Goal: Task Accomplishment & Management: Complete application form

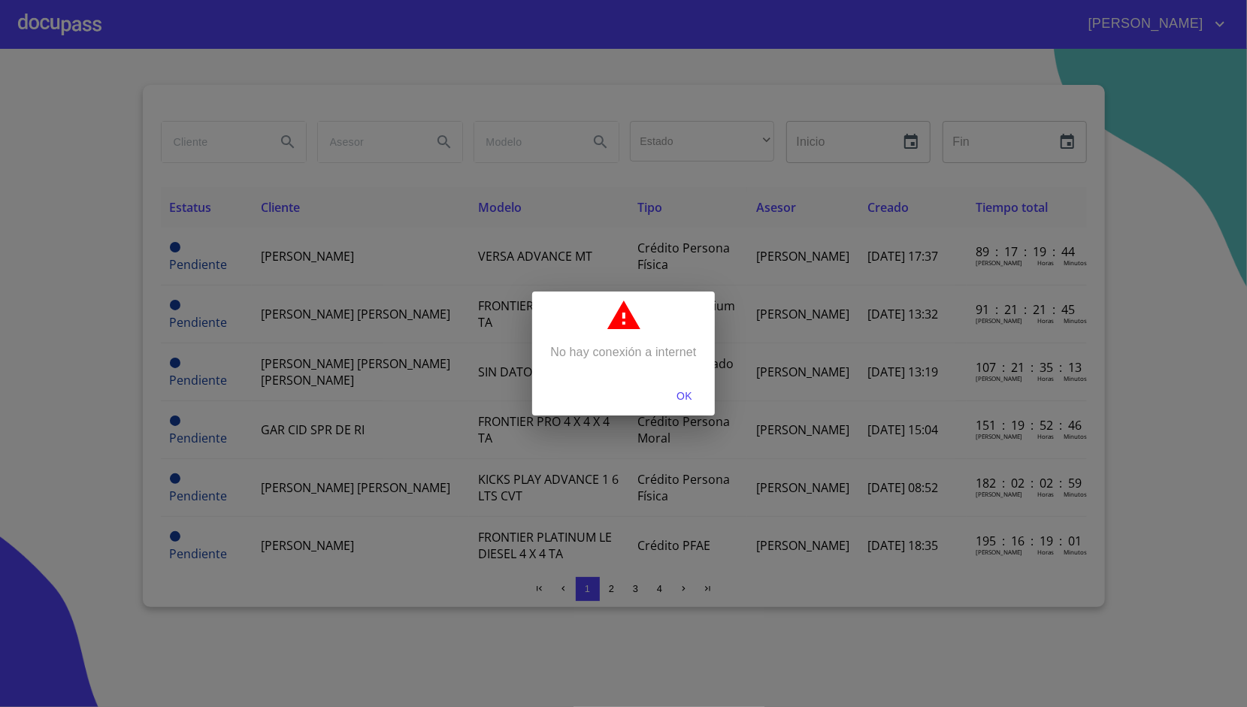
click at [682, 388] on span "OK" at bounding box center [685, 396] width 36 height 19
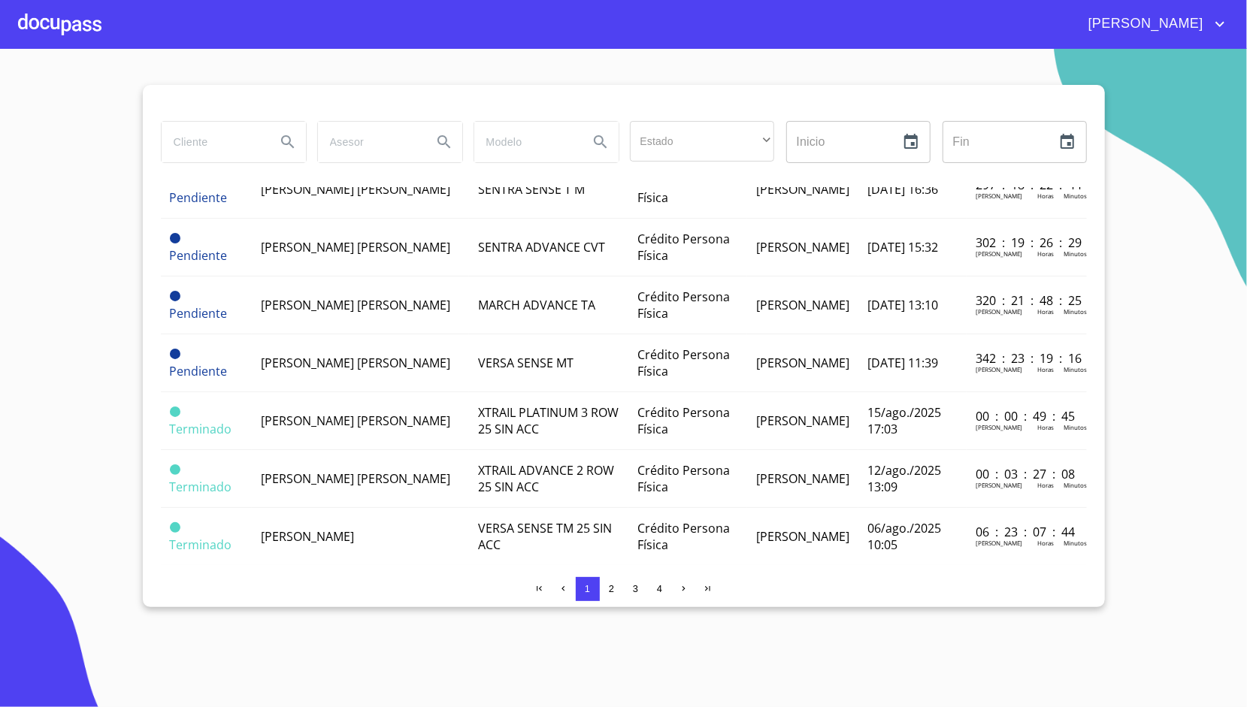
scroll to position [539, 0]
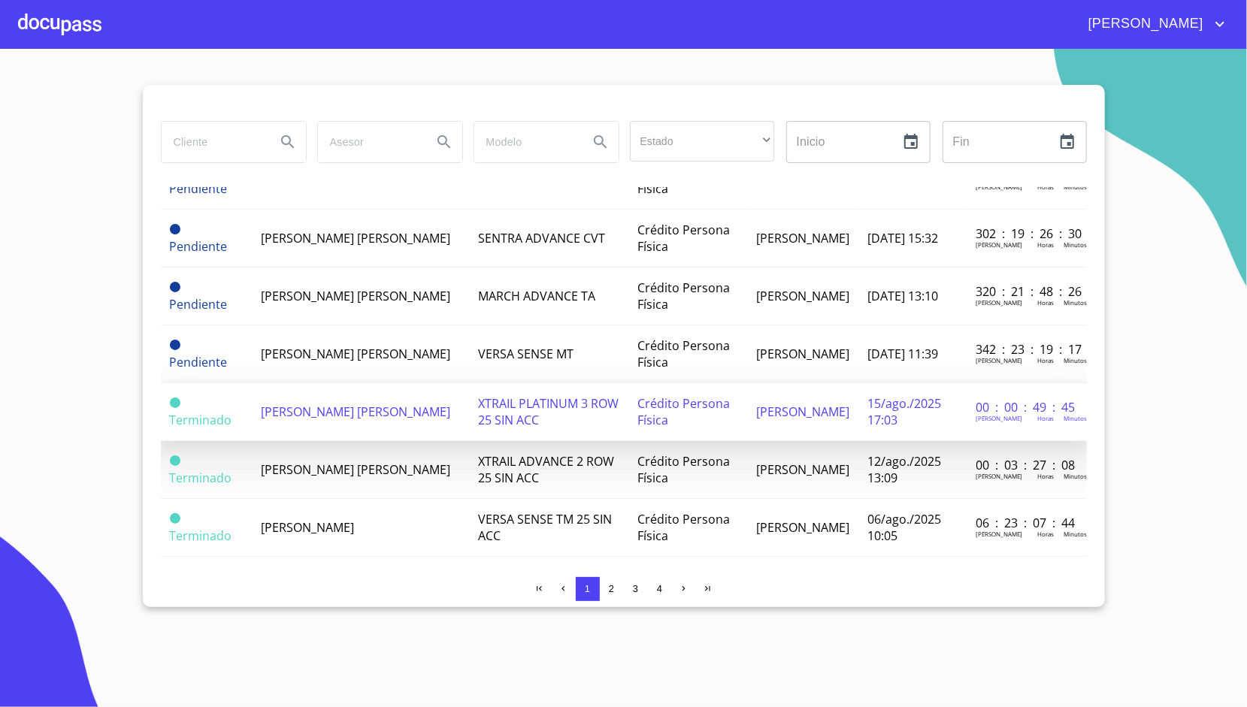
click at [488, 401] on span "XTRAIL PLATINUM 3 ROW 25 SIN ACC" at bounding box center [548, 411] width 141 height 33
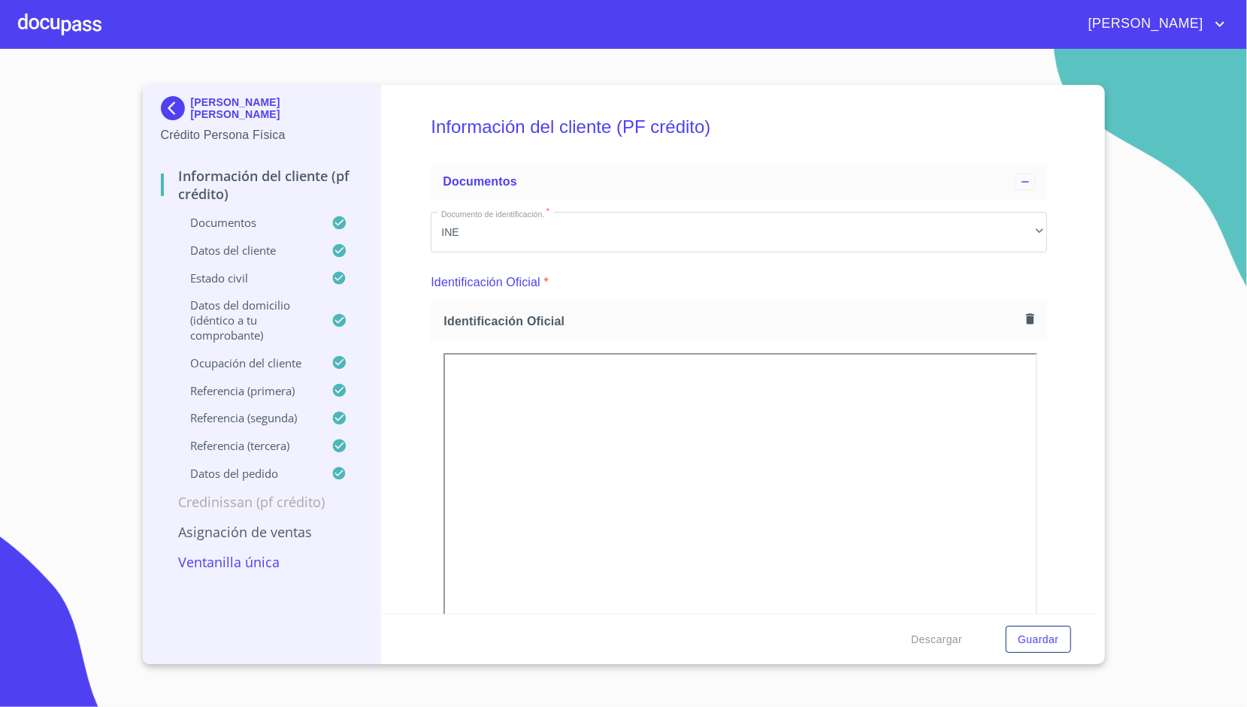
click at [428, 450] on div "Información del cliente (PF crédito) Documentos Documento de identificación.   …" at bounding box center [739, 349] width 716 height 529
click at [236, 571] on p "Ventanilla única" at bounding box center [262, 562] width 202 height 18
click at [972, 122] on h5 "Información del cliente (PF crédito)" at bounding box center [739, 127] width 616 height 62
click at [389, 174] on div "Información del cliente (PF crédito) Documentos Documento de identificación.   …" at bounding box center [739, 349] width 716 height 529
click at [234, 558] on p "Ventanilla única" at bounding box center [262, 562] width 202 height 18
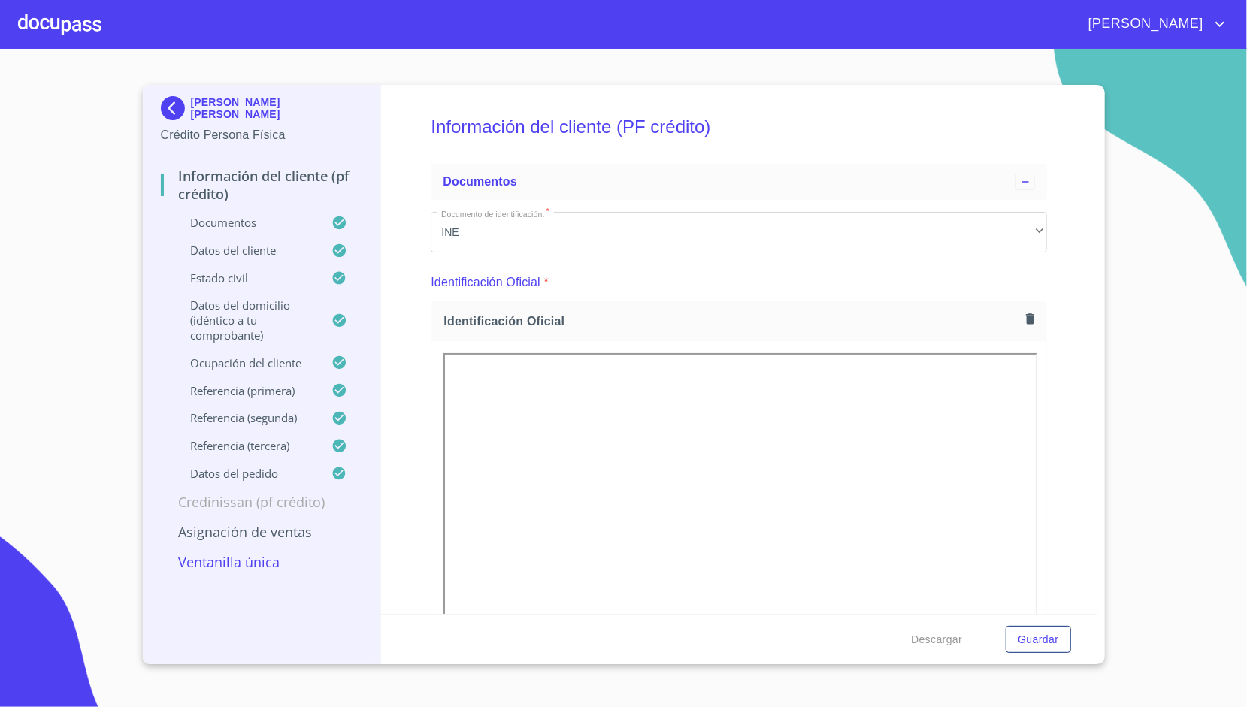
click at [240, 531] on p "Asignación de Ventas" at bounding box center [262, 532] width 202 height 18
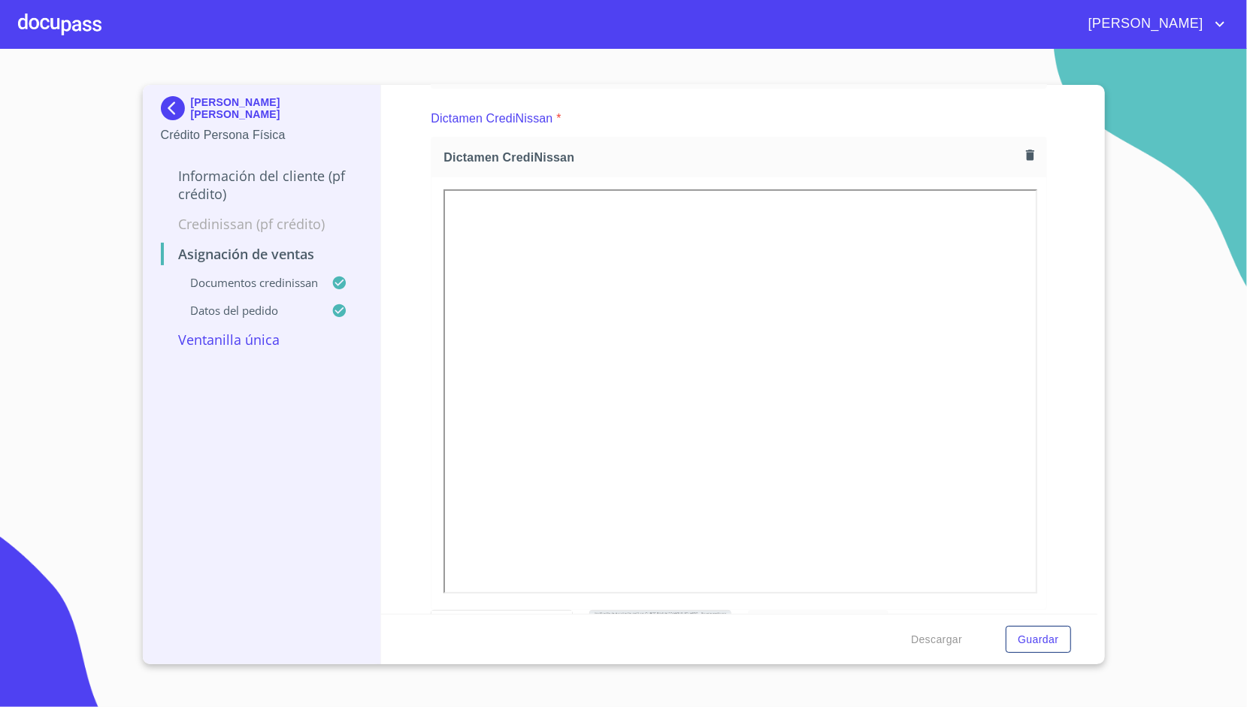
scroll to position [110, 0]
click at [1028, 150] on button "button" at bounding box center [1030, 157] width 20 height 20
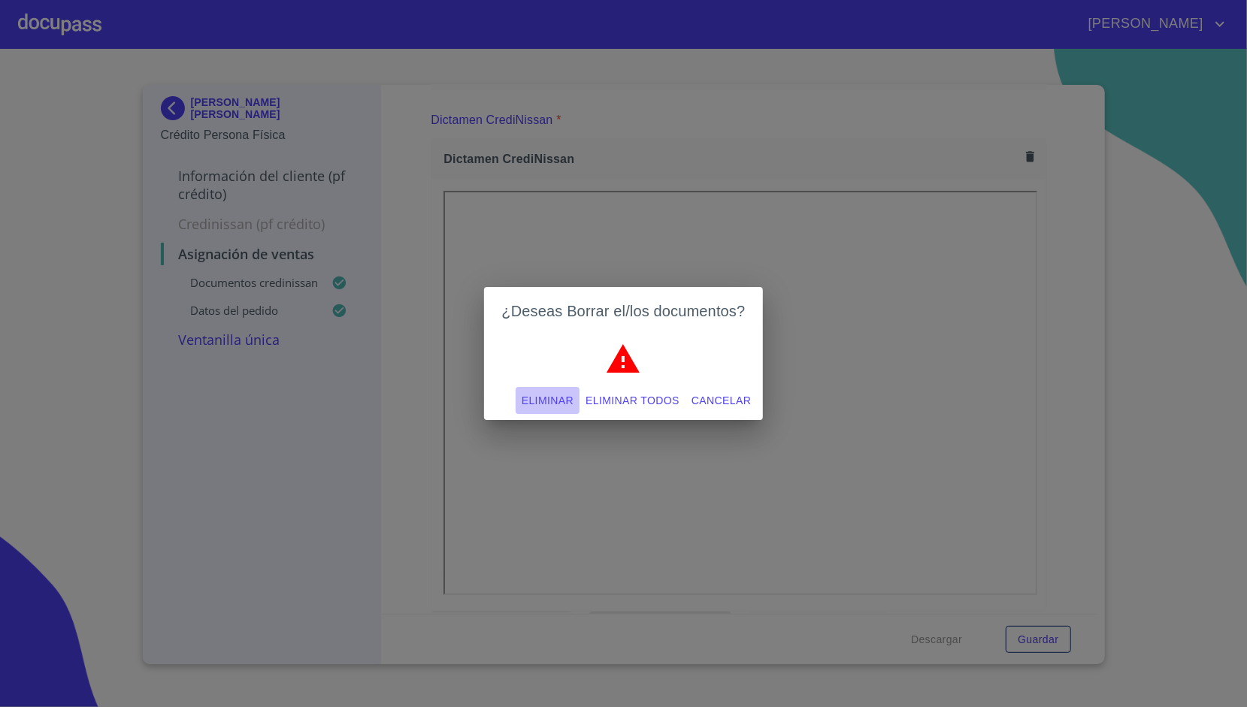
click at [555, 392] on span "Eliminar" at bounding box center [548, 401] width 52 height 19
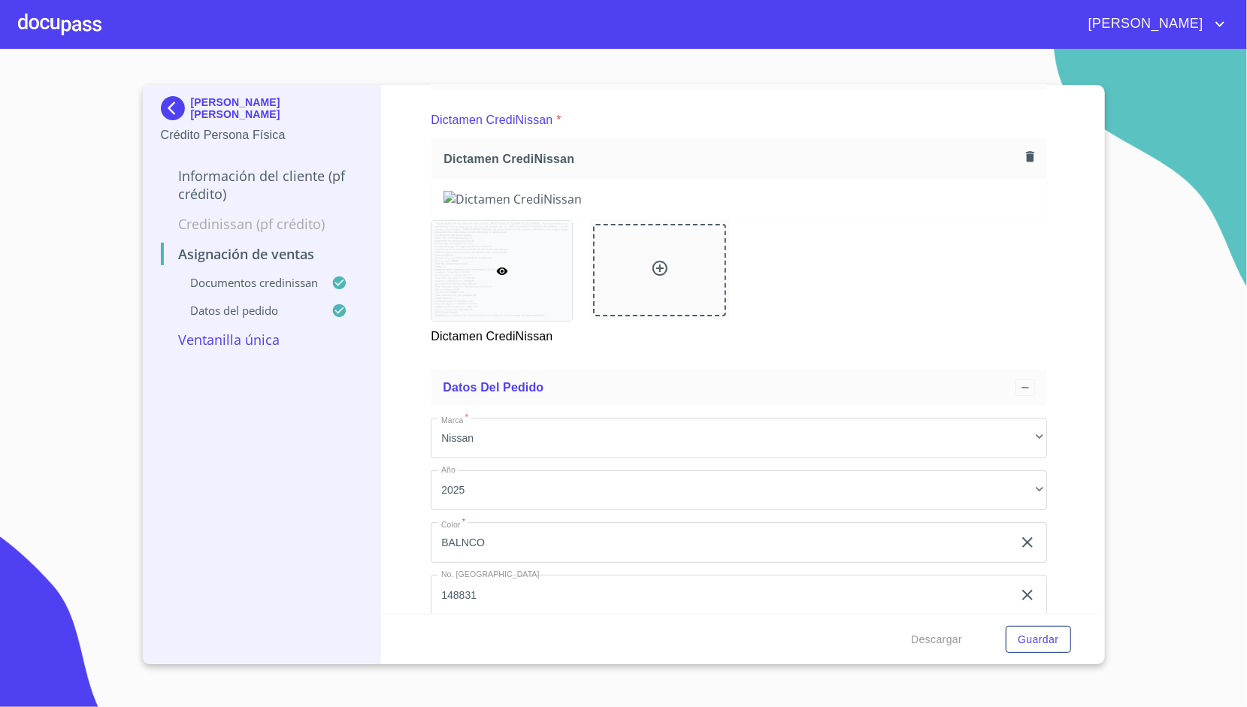
click at [407, 337] on div "Asignación de Ventas Documentos CrediNissan Dictamen CrediNissan * Dictamen Cre…" at bounding box center [739, 349] width 716 height 529
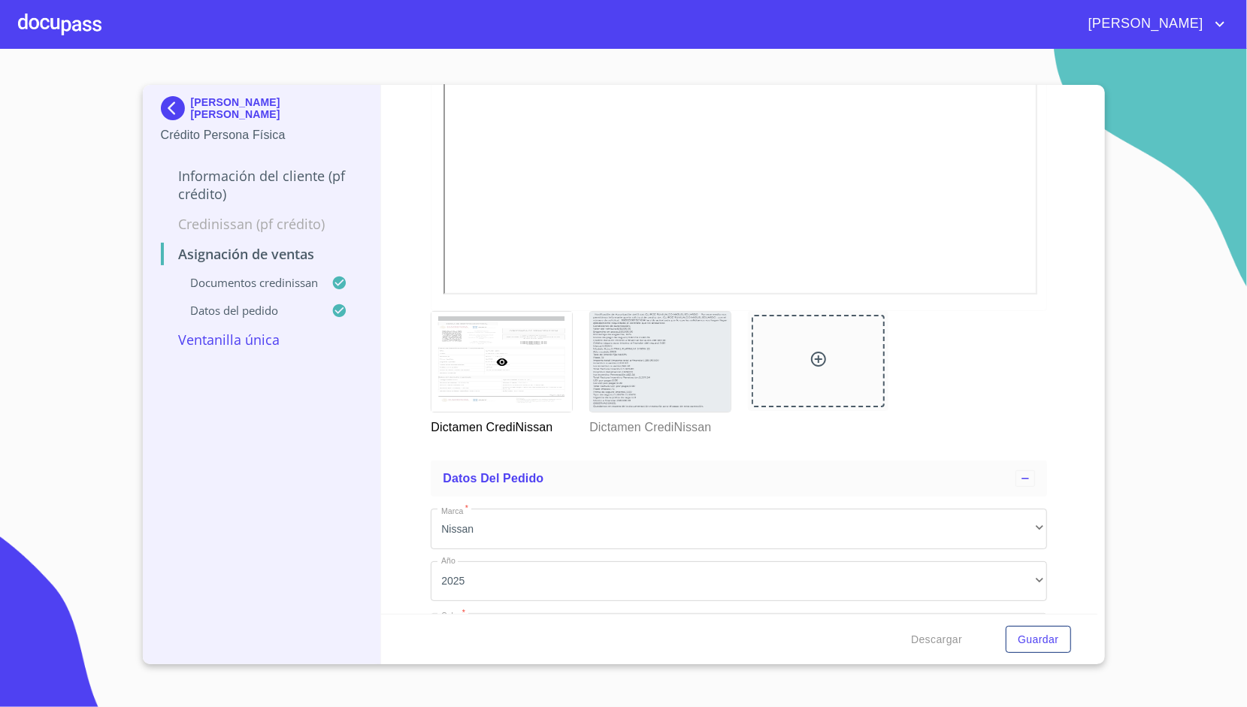
scroll to position [400, 0]
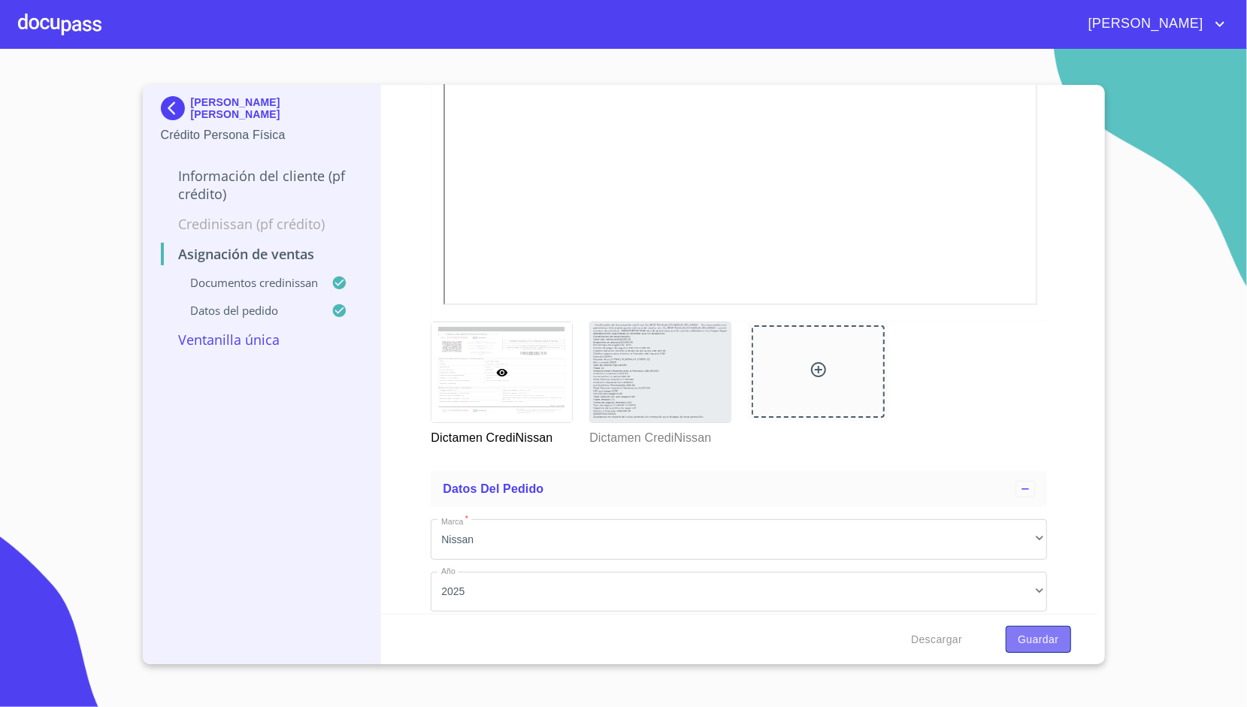
click at [1028, 628] on button "Guardar" at bounding box center [1037, 640] width 65 height 28
